Goal: Transaction & Acquisition: Purchase product/service

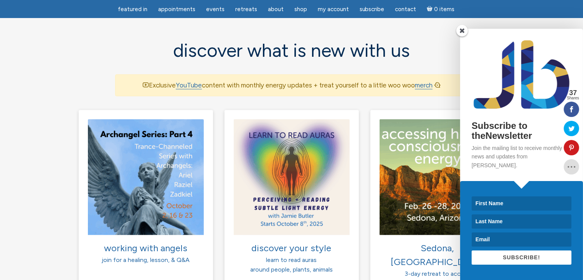
scroll to position [460, 0]
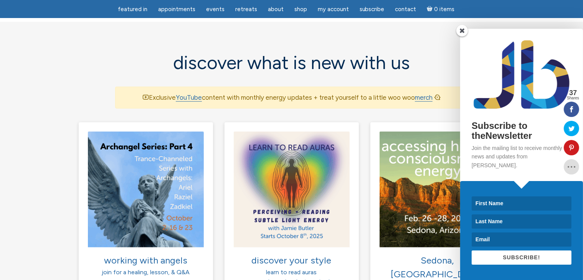
click at [462, 36] on span at bounding box center [462, 31] width 12 height 12
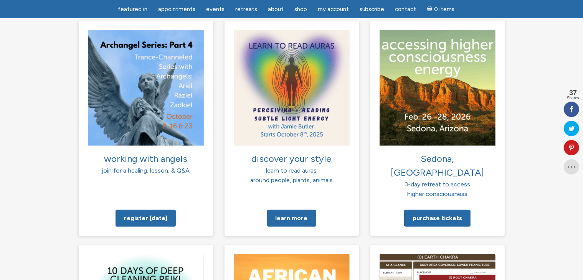
scroll to position [575, 0]
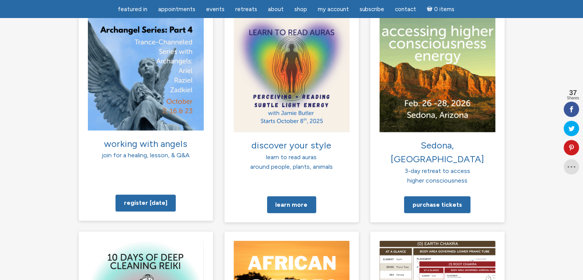
click at [143, 146] on span "working with angels" at bounding box center [145, 143] width 83 height 11
click at [144, 75] on img at bounding box center [146, 73] width 116 height 116
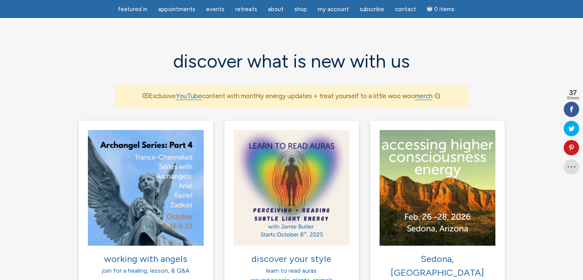
scroll to position [485, 0]
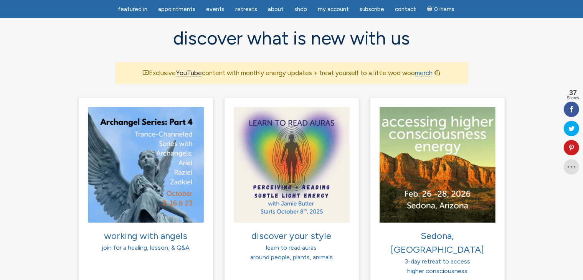
click at [195, 72] on link "YouTube" at bounding box center [189, 73] width 26 height 8
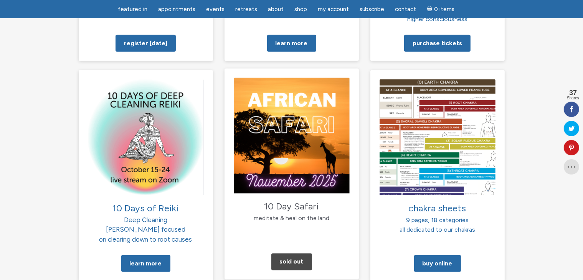
scroll to position [754, 0]
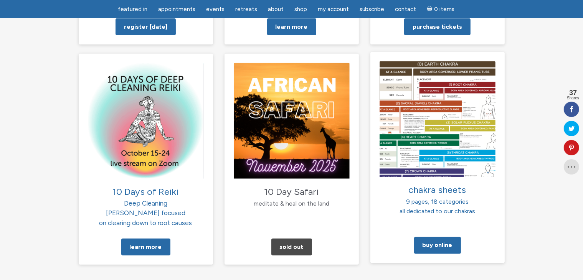
click at [428, 114] on img at bounding box center [437, 119] width 116 height 116
click at [432, 198] on span "9 pages, 18 categories" at bounding box center [437, 201] width 63 height 7
click at [440, 237] on link "Buy Online" at bounding box center [437, 245] width 47 height 17
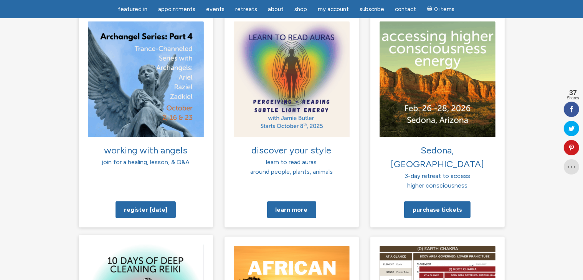
scroll to position [562, 0]
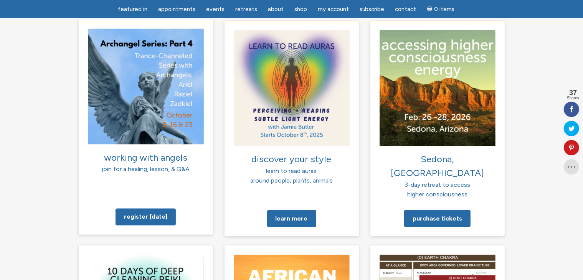
click at [152, 45] on img at bounding box center [146, 86] width 116 height 116
click at [144, 208] on link "Register [DATE]" at bounding box center [145, 216] width 60 height 17
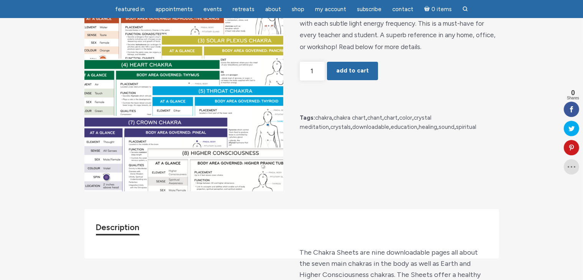
scroll to position [153, 0]
